Goal: Task Accomplishment & Management: Manage account settings

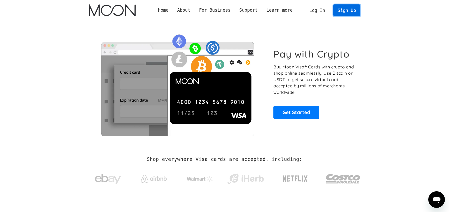
click at [339, 9] on link "Sign Up" at bounding box center [346, 10] width 27 height 12
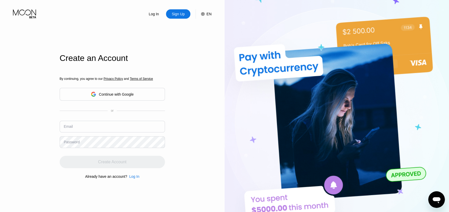
click at [106, 128] on input "text" at bounding box center [112, 127] width 105 height 12
type input "a"
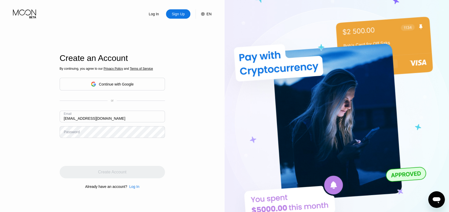
type input "marc.walsh1016@hotmail.com"
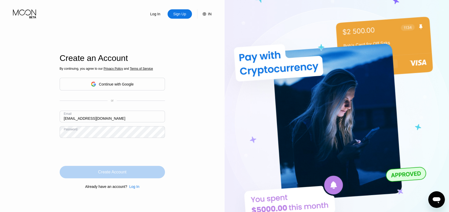
click at [121, 175] on div "Create Account" at bounding box center [112, 172] width 28 height 5
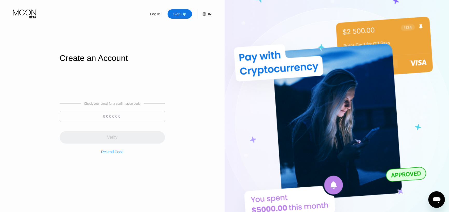
click at [119, 118] on input at bounding box center [112, 117] width 105 height 12
paste input "914277"
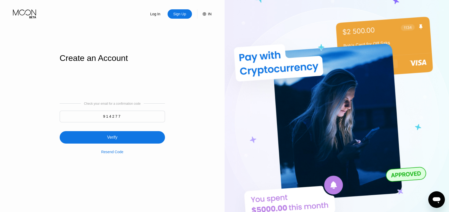
type input "914277"
click at [116, 138] on div "Verify" at bounding box center [112, 137] width 10 height 5
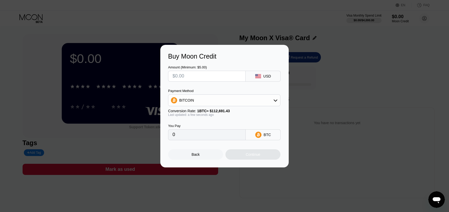
click at [201, 158] on div "Back" at bounding box center [195, 154] width 55 height 10
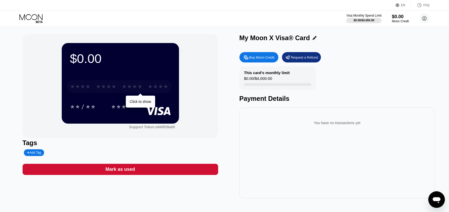
click at [127, 87] on div "* * * *" at bounding box center [132, 87] width 21 height 8
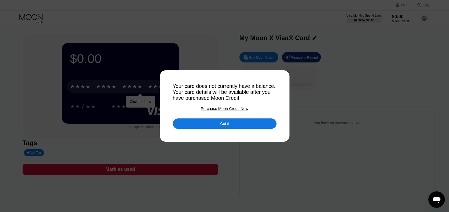
click at [319, 187] on div at bounding box center [226, 106] width 453 height 212
click at [334, 106] on div at bounding box center [226, 106] width 453 height 212
click at [236, 110] on div "Purchase Moon Credit Now" at bounding box center [224, 108] width 47 height 4
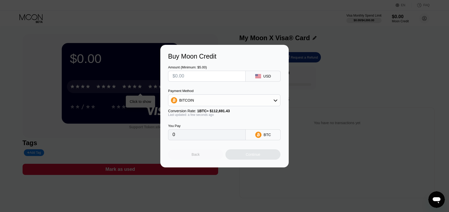
click at [194, 155] on div "Back" at bounding box center [196, 155] width 8 height 4
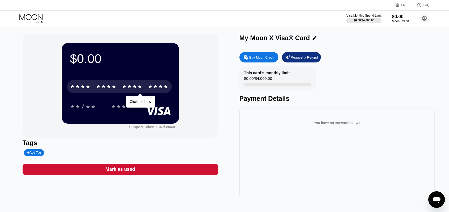
click at [30, 18] on icon at bounding box center [31, 18] width 24 height 9
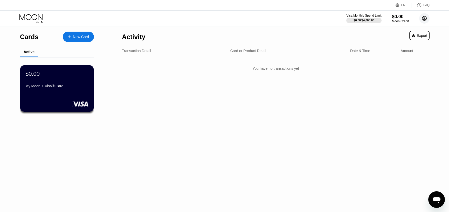
click at [423, 18] on icon at bounding box center [425, 18] width 4 height 4
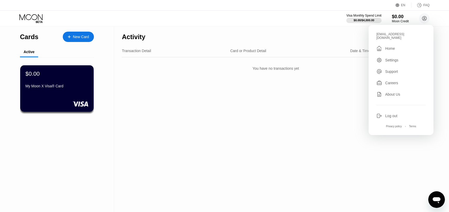
click at [395, 47] on div " Home" at bounding box center [401, 48] width 49 height 6
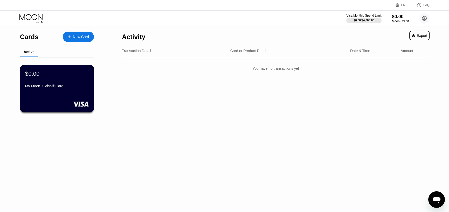
click at [44, 85] on div "$0.00 My Moon X Visa® Card" at bounding box center [57, 80] width 64 height 20
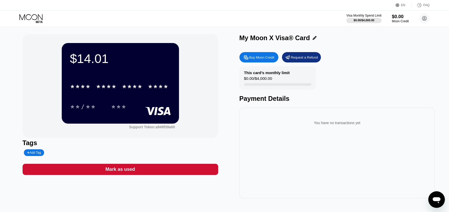
click at [419, 18] on div "Visa Monthly Spend Limit $0.00 / $4,000.00 $0.00 Moon Credit marc.walsh1016@hot…" at bounding box center [387, 18] width 83 height 10
click at [422, 19] on circle at bounding box center [424, 18] width 10 height 10
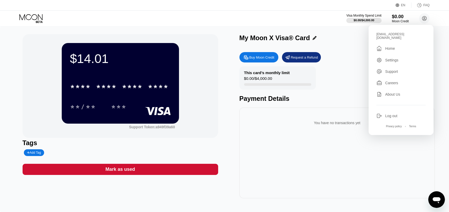
click at [398, 69] on div "Support" at bounding box center [401, 72] width 49 height 6
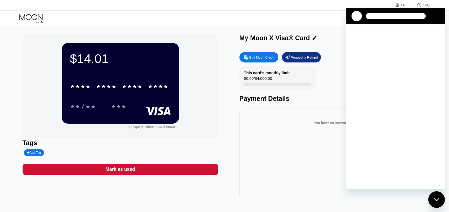
click at [436, 201] on div "Sule sõnumiaken" at bounding box center [437, 200] width 16 height 16
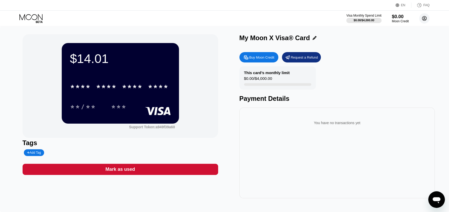
click at [423, 13] on circle at bounding box center [424, 18] width 10 height 10
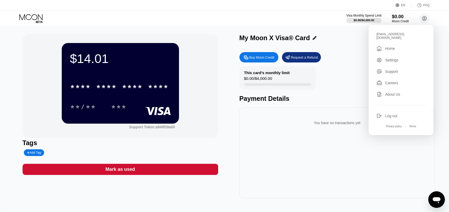
click at [390, 58] on div "Settings" at bounding box center [391, 60] width 13 height 4
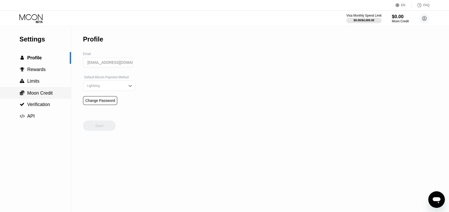
click at [49, 96] on span "Moon Credit" at bounding box center [39, 93] width 25 height 5
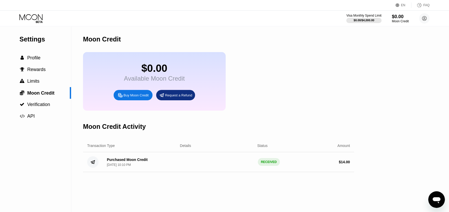
click at [124, 167] on div "Sep 24, 2025, 10:10 PM" at bounding box center [119, 165] width 24 height 4
click at [162, 167] on div "Purchased Moon Credit Sep 24, 2025, 10:10 PM" at bounding box center [139, 162] width 73 height 9
click at [269, 166] on div "RECEIVED" at bounding box center [269, 162] width 22 height 8
click at [343, 164] on div "$ 14.00" at bounding box center [344, 162] width 11 height 4
click at [32, 82] on span "Limits" at bounding box center [33, 81] width 12 height 5
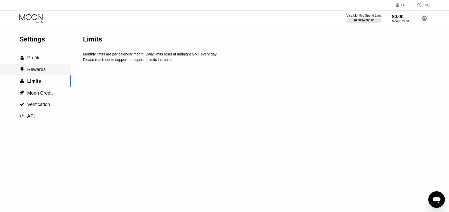
click at [39, 72] on span "Rewards" at bounding box center [36, 69] width 18 height 5
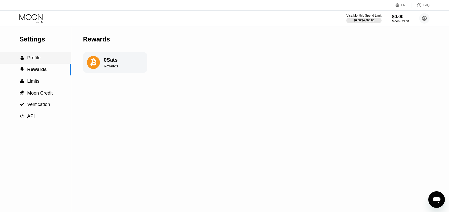
click at [39, 60] on span "Profile" at bounding box center [33, 57] width 13 height 5
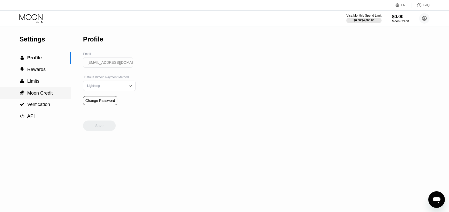
click at [39, 92] on span "Moon Credit" at bounding box center [39, 93] width 25 height 5
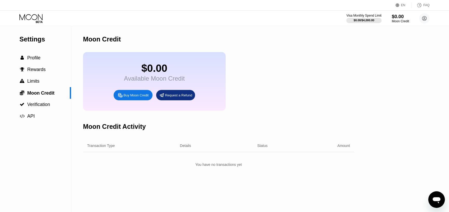
click at [401, 18] on div "$0.00" at bounding box center [400, 16] width 17 height 5
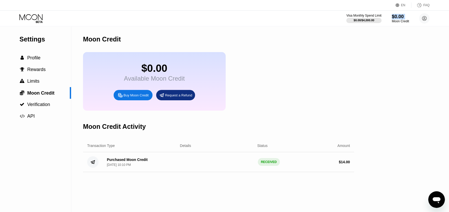
click at [401, 18] on div "$0.00" at bounding box center [400, 16] width 17 height 5
click at [401, 23] on div "Moon Credit" at bounding box center [400, 21] width 17 height 4
click at [437, 203] on icon "Ava sõnumiaken" at bounding box center [436, 199] width 9 height 9
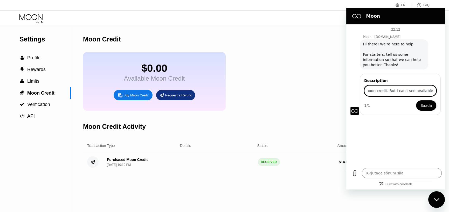
scroll to position [0, 33]
type input "I just purchased moon credit. But I can't see available balance."
click at [416, 100] on button "Saada" at bounding box center [426, 105] width 20 height 10
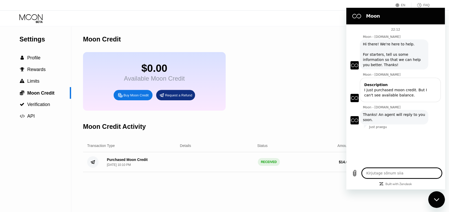
click at [299, 71] on div "$0.00 Available Moon Credit Buy Moon Credit Request a Refund" at bounding box center [218, 81] width 271 height 59
click at [438, 206] on div "Sule sõnumiaken" at bounding box center [437, 200] width 16 height 16
type textarea "x"
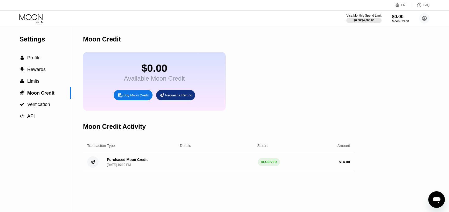
click at [411, 91] on div "Settings  Profile  Rewards  Limits  Moon Credit  Verification  API Moon C…" at bounding box center [224, 119] width 449 height 186
click at [431, 197] on div "Ava sõnumiaken" at bounding box center [437, 200] width 16 height 16
type textarea "x"
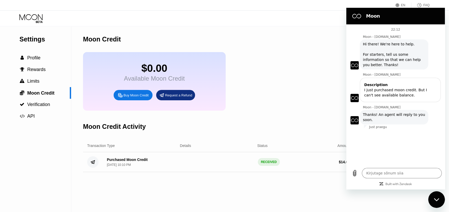
scroll to position [0, 0]
click at [404, 172] on textarea at bounding box center [402, 173] width 80 height 10
type textarea "c"
type textarea "x"
type textarea "co"
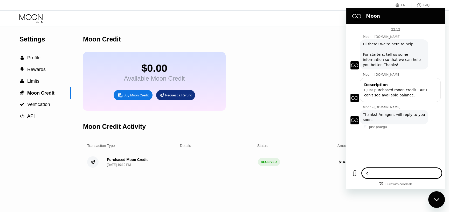
type textarea "x"
type textarea "con"
type textarea "x"
type textarea "cont"
type textarea "x"
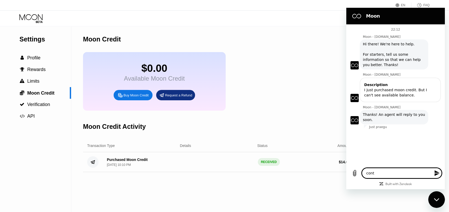
type textarea "conta"
type textarea "x"
type textarea "contac"
type textarea "x"
type textarea "contact"
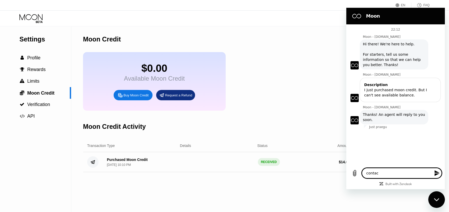
type textarea "x"
type textarea "contact"
type textarea "x"
type textarea "contact m"
type textarea "x"
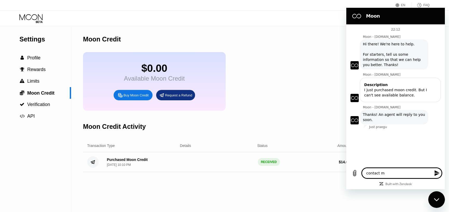
type textarea "contact me"
type textarea "x"
type textarea "contact me"
type textarea "x"
type textarea "contact me t"
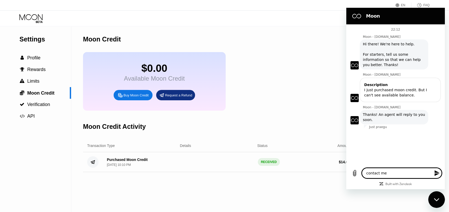
type textarea "x"
type textarea "contact me to"
type textarea "x"
type textarea "contact me to"
type textarea "x"
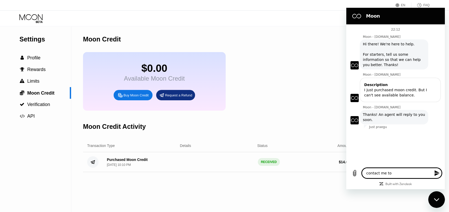
type textarea "contact me to h"
type textarea "x"
type textarea "contact me to hu"
type textarea "x"
type textarea "contact me to hum"
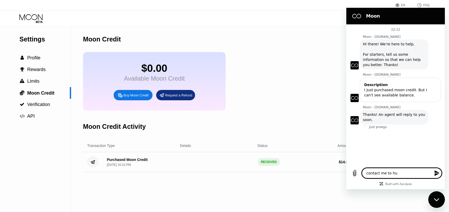
type textarea "x"
type textarea "contact me to huma"
type textarea "x"
type textarea "contact me to human"
type textarea "x"
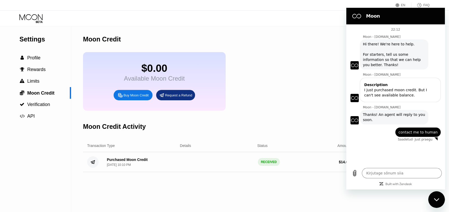
click at [433, 199] on div "Sule sõnumiaken" at bounding box center [437, 200] width 16 height 16
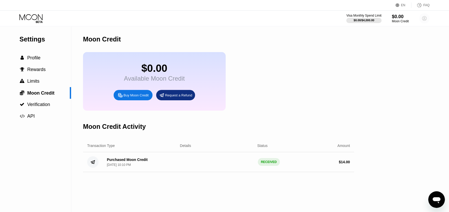
click at [421, 19] on circle at bounding box center [424, 18] width 10 height 10
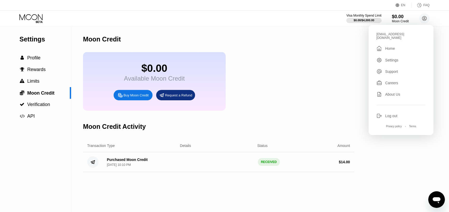
click at [411, 52] on div "marc.walsh1016@hotmail.com  Home Settings Support Careers About Us Log out Pri…" at bounding box center [401, 80] width 65 height 110
click at [408, 45] on div " Home" at bounding box center [401, 48] width 49 height 6
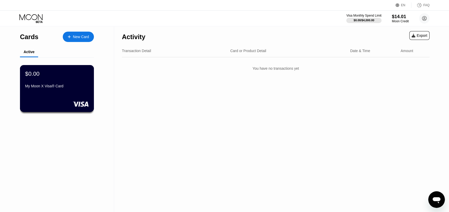
click at [43, 99] on div "$0.00 My Moon X Visa® Card" at bounding box center [57, 88] width 74 height 47
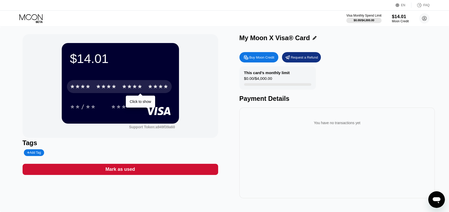
click at [141, 90] on div "* * * *" at bounding box center [132, 87] width 21 height 8
click at [125, 88] on div "* * * *" at bounding box center [132, 87] width 21 height 8
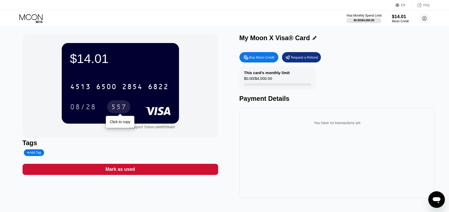
click at [117, 108] on div "557" at bounding box center [119, 108] width 16 height 8
type textarea "x"
